Goal: Download file/media

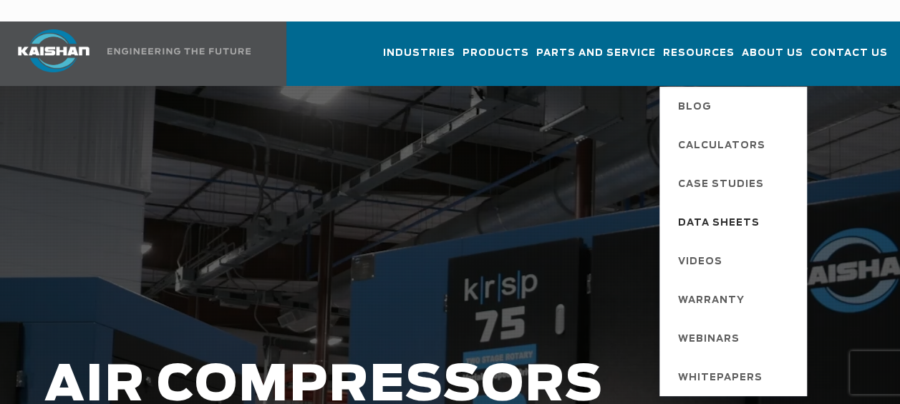
click at [713, 211] on span "Data Sheets" at bounding box center [719, 223] width 82 height 24
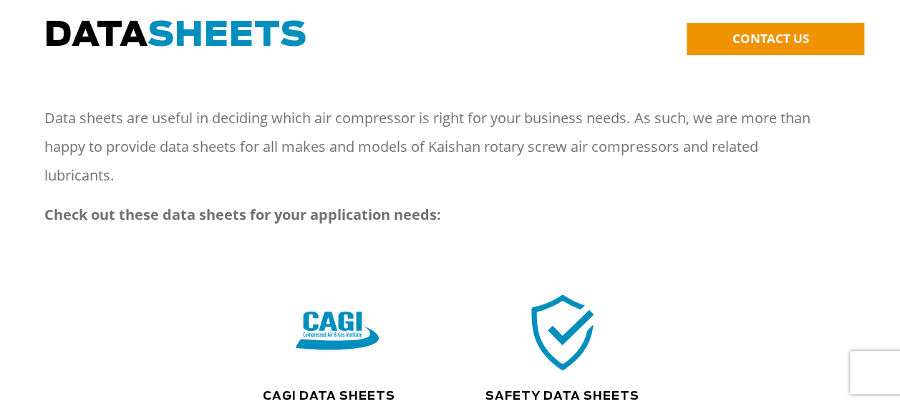
scroll to position [215, 0]
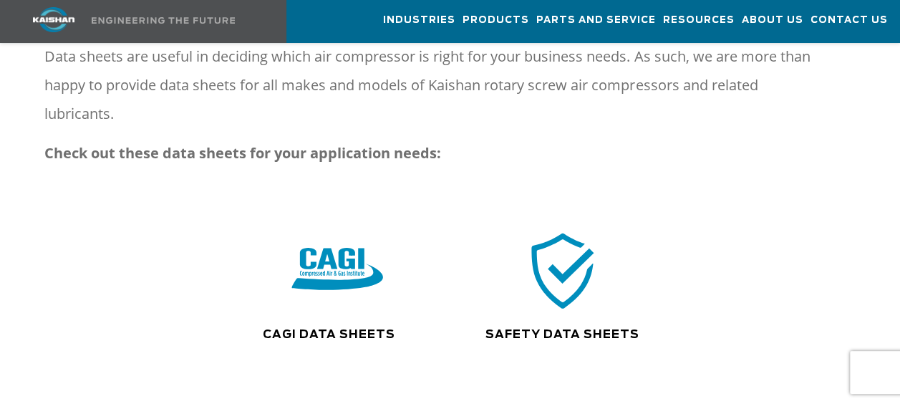
click at [344, 252] on img at bounding box center [338, 270] width 92 height 92
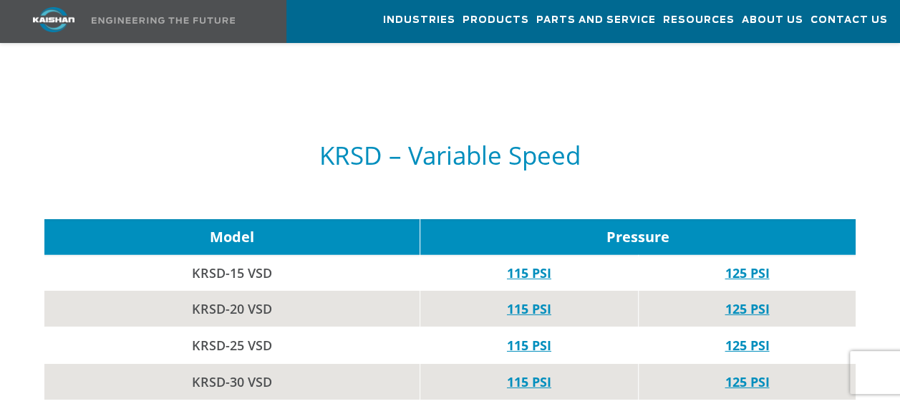
scroll to position [2076, 0]
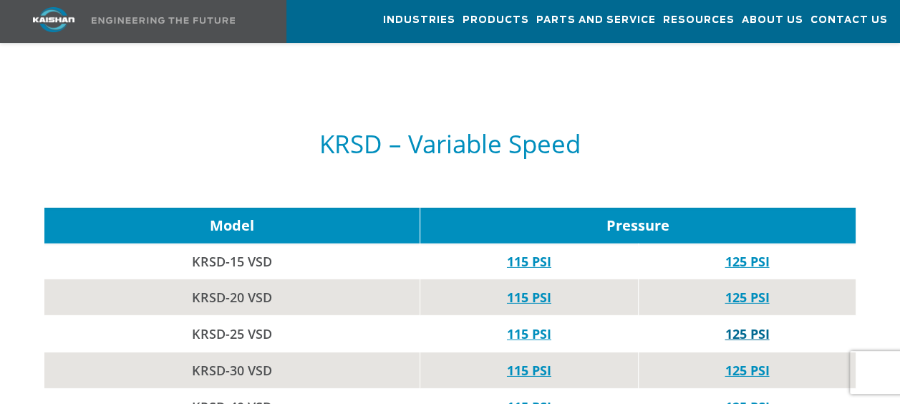
click at [755, 325] on link "125 PSI" at bounding box center [747, 333] width 44 height 17
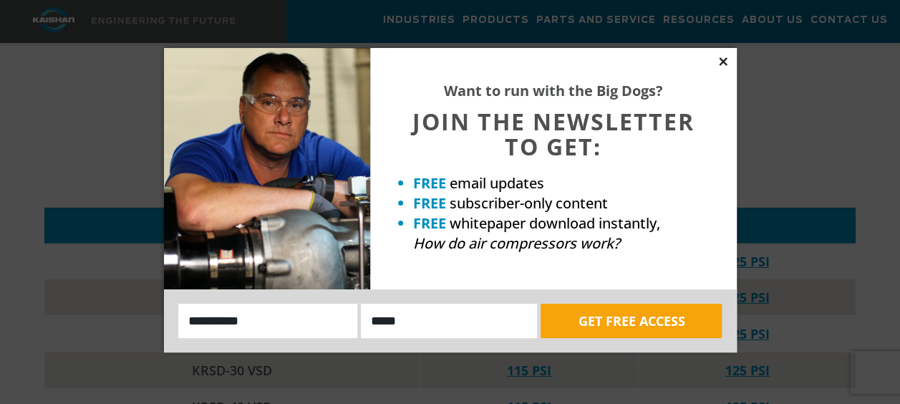
click at [722, 59] on icon at bounding box center [723, 61] width 13 height 13
